Goal: Information Seeking & Learning: Learn about a topic

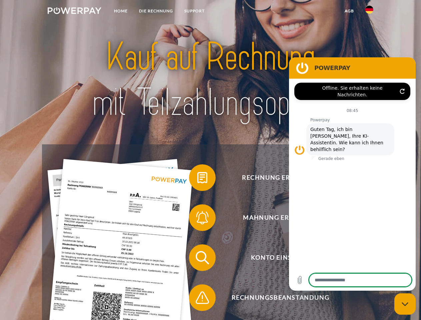
click at [74, 12] on img at bounding box center [75, 10] width 54 height 7
click at [369, 12] on img at bounding box center [369, 10] width 8 height 8
click at [349, 11] on link "agb" at bounding box center [349, 11] width 21 height 12
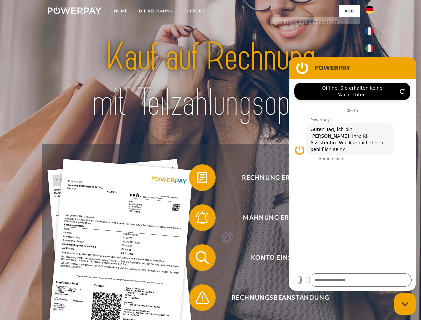
click at [197, 179] on span at bounding box center [192, 177] width 33 height 33
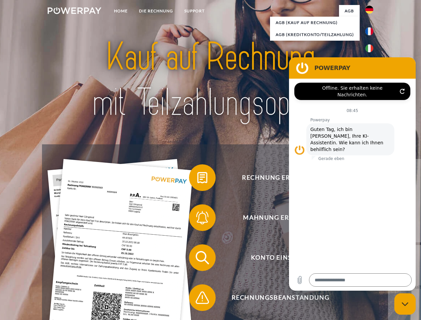
click at [197, 219] on div "Rechnung erhalten? Mahnung erhalten? Konto einsehen" at bounding box center [210, 277] width 337 height 267
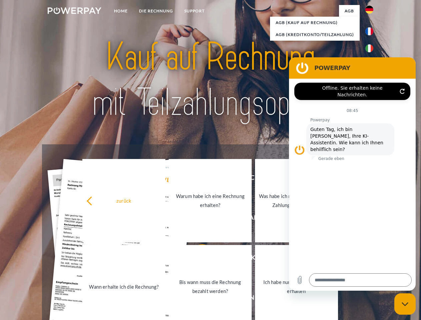
click at [197, 259] on link "Bis wann muss die Rechnung bezahlt werden?" at bounding box center [210, 286] width 83 height 83
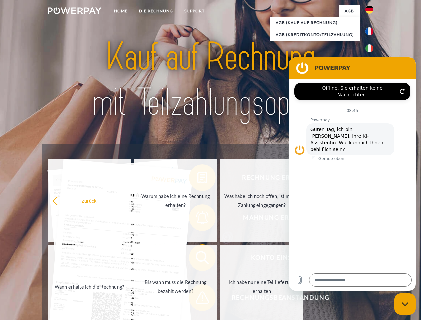
click at [197, 299] on span at bounding box center [192, 297] width 33 height 33
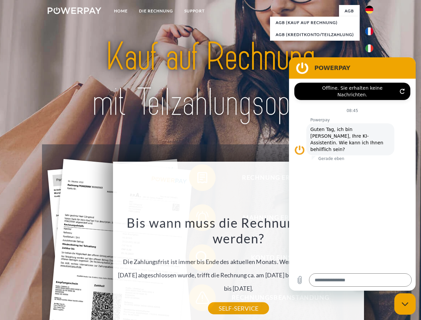
click at [405, 304] on icon "Messaging-Fenster schließen" at bounding box center [405, 304] width 7 height 4
type textarea "*"
